Goal: Check status: Check status

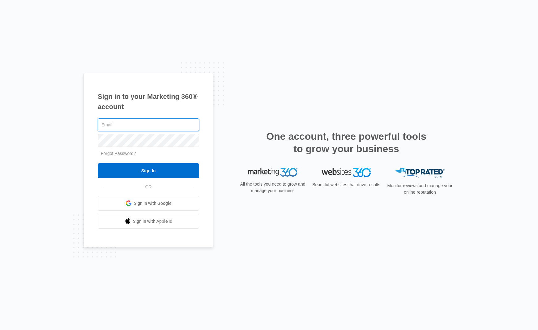
type input "newenglandfences@gmail.com"
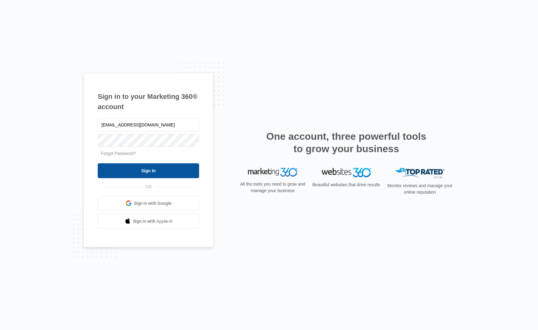
click at [150, 173] on input "Sign In" at bounding box center [149, 170] width 102 height 15
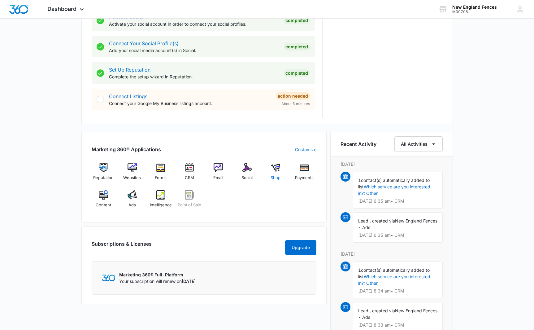
scroll to position [273, 0]
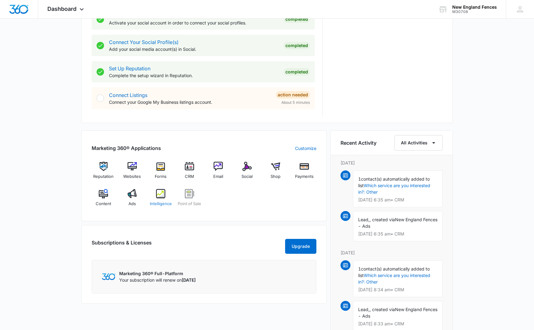
click at [156, 195] on img at bounding box center [160, 193] width 9 height 9
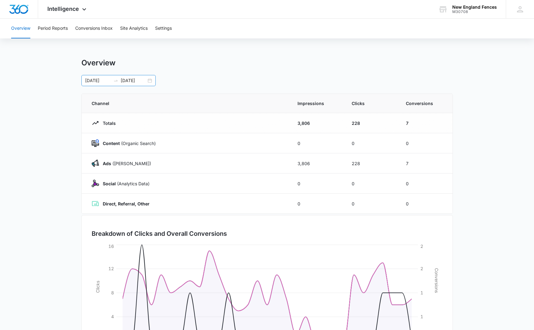
click at [150, 80] on div "[DATE] [DATE]" at bounding box center [118, 80] width 74 height 11
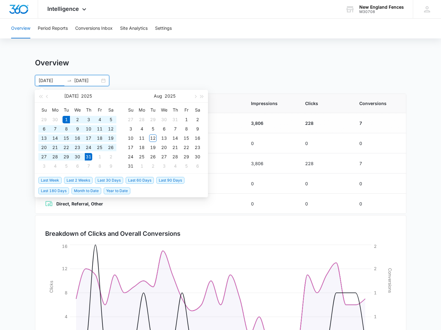
drag, startPoint x: 165, startPoint y: 66, endPoint x: 162, endPoint y: 67, distance: 3.2
click at [165, 66] on div "Overview" at bounding box center [220, 62] width 371 height 9
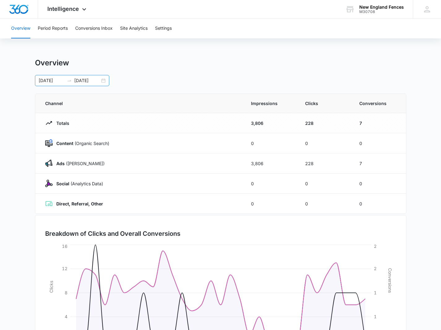
click at [59, 82] on input "[DATE]" at bounding box center [52, 80] width 26 height 7
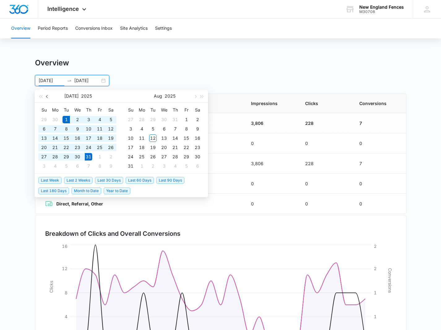
click at [49, 96] on span "button" at bounding box center [47, 96] width 3 height 3
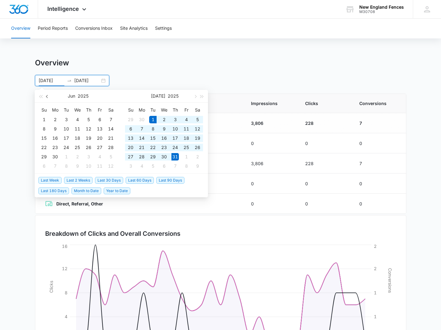
click at [49, 96] on span "button" at bounding box center [47, 96] width 3 height 3
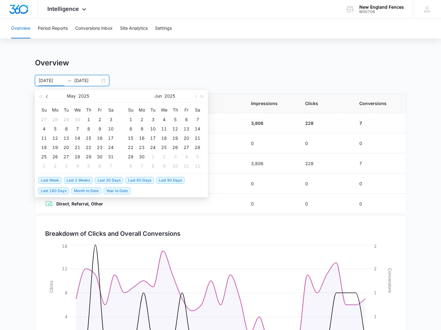
click at [49, 96] on span "button" at bounding box center [47, 96] width 3 height 3
type input "[DATE]"
click at [151, 117] on div "1" at bounding box center [152, 119] width 7 height 7
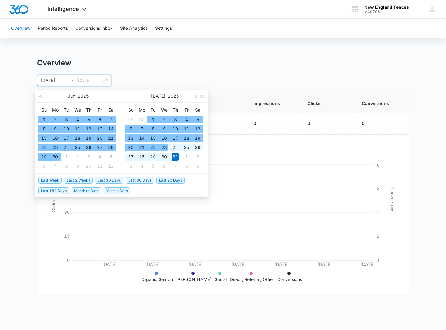
type input "[DATE]"
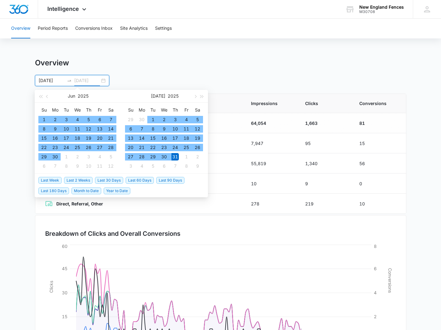
click at [173, 157] on div "31" at bounding box center [174, 156] width 7 height 7
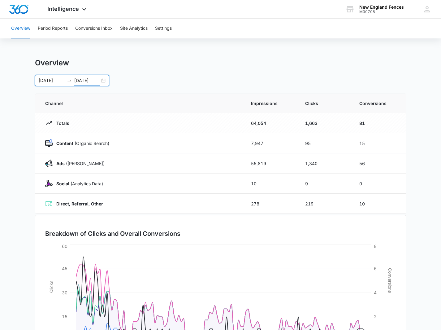
click at [104, 79] on div "[DATE] [DATE]" at bounding box center [72, 80] width 74 height 11
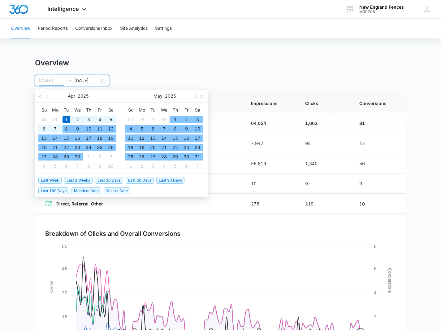
type input "[DATE]"
click at [66, 118] on div "1" at bounding box center [66, 119] width 7 height 7
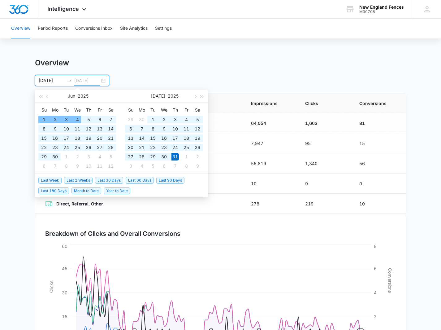
type input "[DATE]"
click at [155, 58] on div "Overview Period Reports Conversions Inbox Site Analytics Settings Overview [DAT…" at bounding box center [220, 201] width 441 height 365
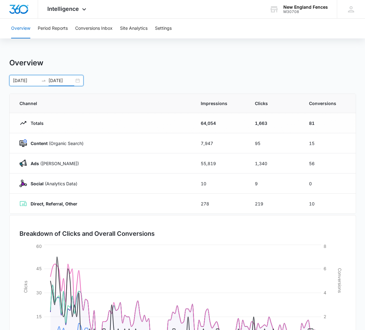
click at [80, 81] on div "[DATE] [DATE]" at bounding box center [46, 80] width 74 height 11
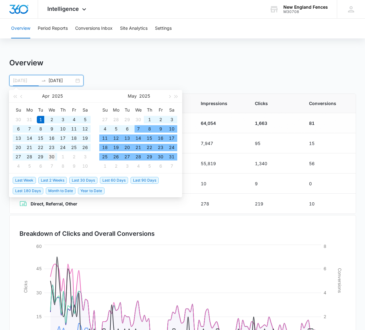
type input "[DATE]"
click at [52, 154] on div "30" at bounding box center [51, 156] width 7 height 7
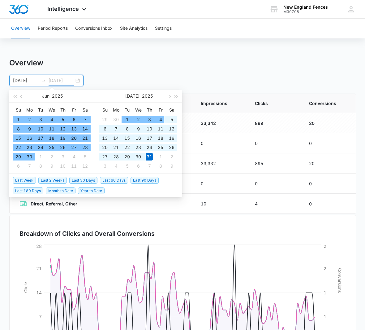
type input "[DATE]"
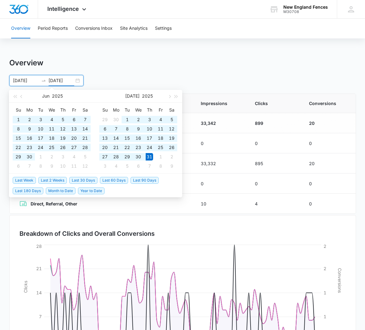
click at [134, 44] on div "Overview Period Reports Conversions Inbox Site Analytics Settings Overview [DAT…" at bounding box center [182, 201] width 365 height 365
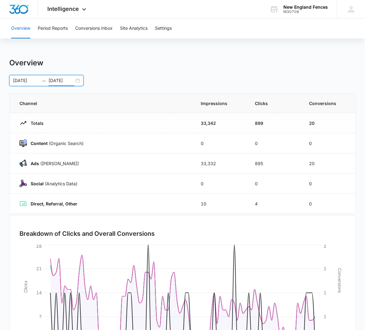
click at [80, 80] on div "[DATE] [DATE]" at bounding box center [46, 80] width 74 height 11
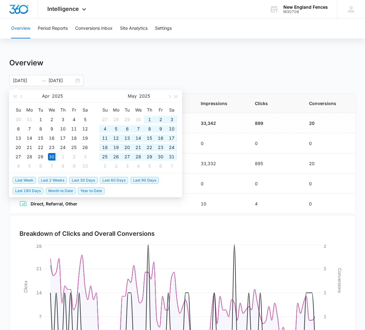
click at [201, 78] on div "[DATE] [DATE] [DATE] Su Mo Tu We Th Fr Sa 30 31 1 2 3 4 5 6 7 8 9 10 11 12 13 1…" at bounding box center [182, 80] width 347 height 11
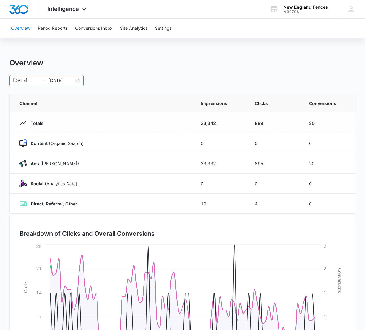
click at [79, 80] on div "[DATE] [DATE]" at bounding box center [46, 80] width 74 height 11
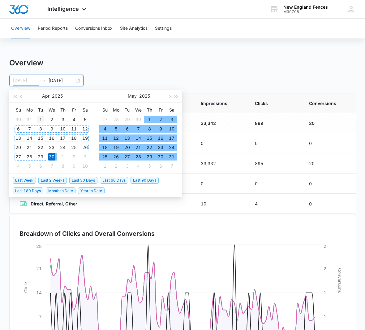
type input "[DATE]"
click at [40, 116] on div "1" at bounding box center [40, 119] width 7 height 7
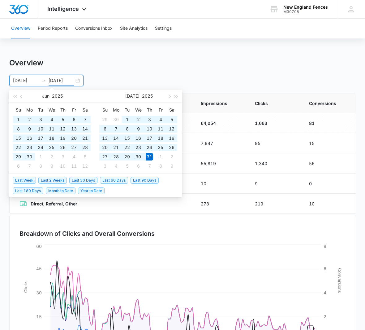
click at [80, 83] on div "[DATE] [DATE]" at bounding box center [46, 80] width 74 height 11
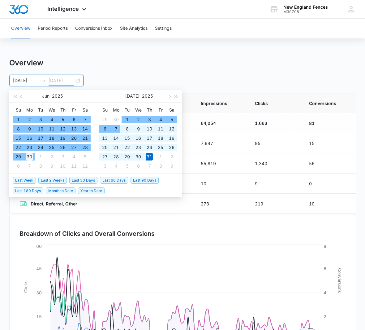
type input "[DATE]"
click at [33, 158] on td "30" at bounding box center [29, 156] width 11 height 9
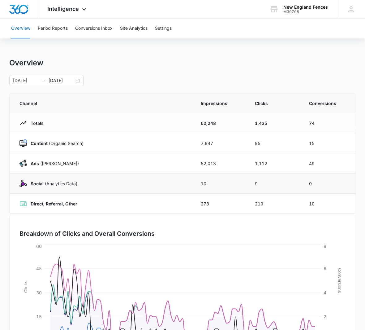
click at [13, 188] on td "Social (Analytics Data)" at bounding box center [102, 183] width 184 height 20
click at [51, 29] on button "Period Reports" at bounding box center [53, 29] width 30 height 20
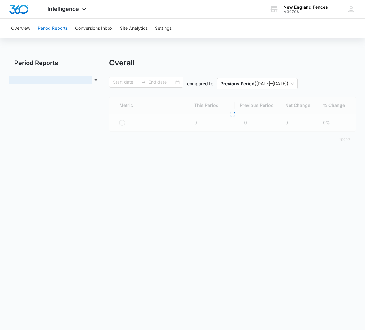
type input "[DATE]"
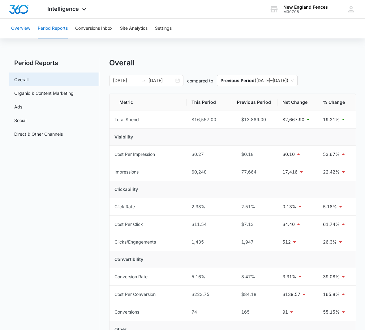
click at [28, 24] on button "Overview" at bounding box center [20, 29] width 19 height 20
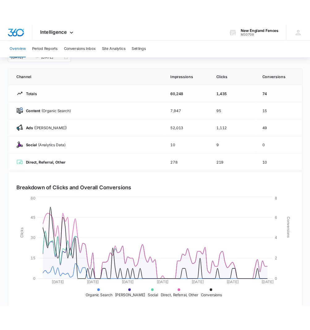
scroll to position [44, 0]
